Goal: Check status: Check status

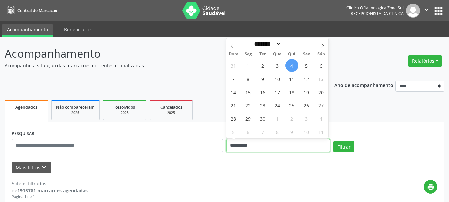
click at [263, 143] on input "**********" at bounding box center [279, 145] width 104 height 13
click at [294, 80] on span "11" at bounding box center [292, 78] width 13 height 13
type input "**********"
click at [294, 80] on span "11" at bounding box center [292, 78] width 13 height 13
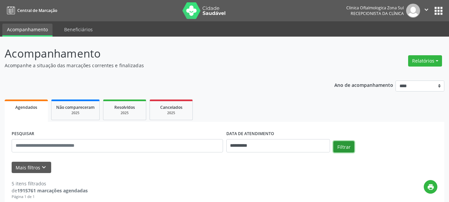
click at [348, 146] on button "Filtrar" at bounding box center [344, 146] width 21 height 11
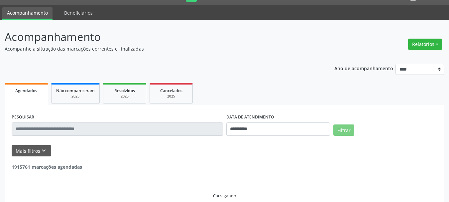
scroll to position [25, 0]
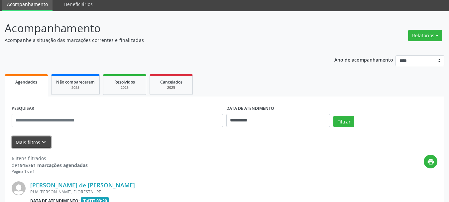
click at [44, 144] on icon "keyboard_arrow_down" at bounding box center [43, 141] width 7 height 7
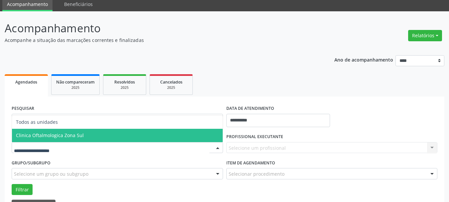
click at [56, 135] on span "Clinica Oftalmologica Zona Sul" at bounding box center [50, 135] width 68 height 6
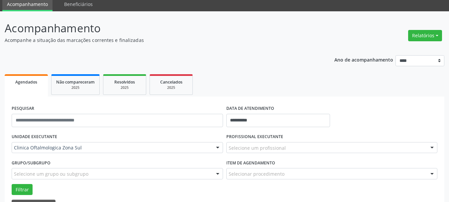
click at [281, 152] on div "Selecione um profissional" at bounding box center [333, 147] width 212 height 11
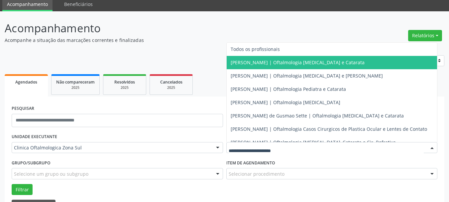
click at [266, 66] on span "[PERSON_NAME] | Oftalmologia [MEDICAL_DATA] e Catarata" at bounding box center [332, 62] width 211 height 13
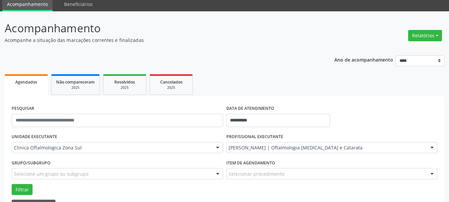
click at [26, 188] on button "Filtrar" at bounding box center [22, 189] width 21 height 11
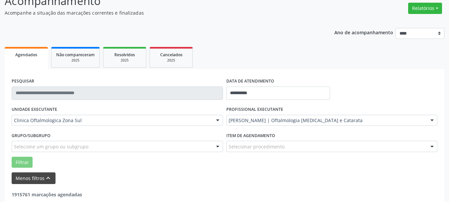
scroll to position [67, 0]
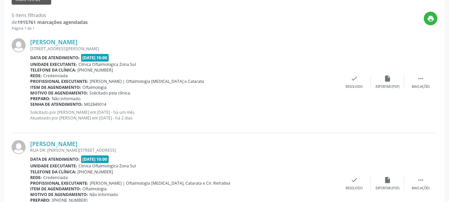
scroll to position [69, 0]
